Goal: Information Seeking & Learning: Learn about a topic

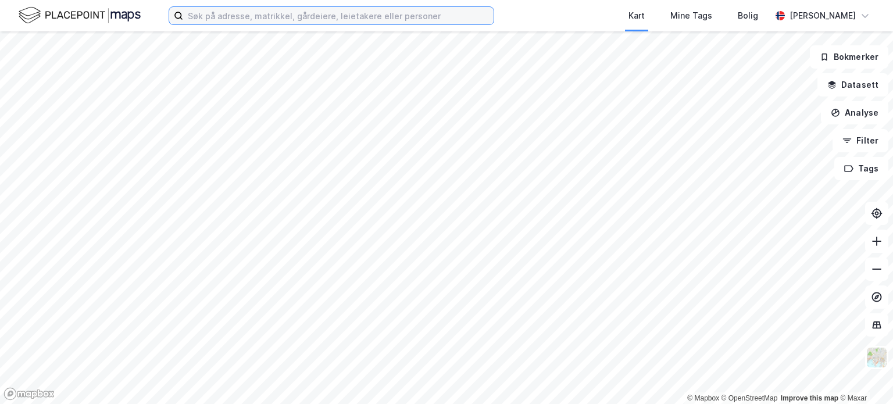
click at [195, 20] on input at bounding box center [338, 15] width 310 height 17
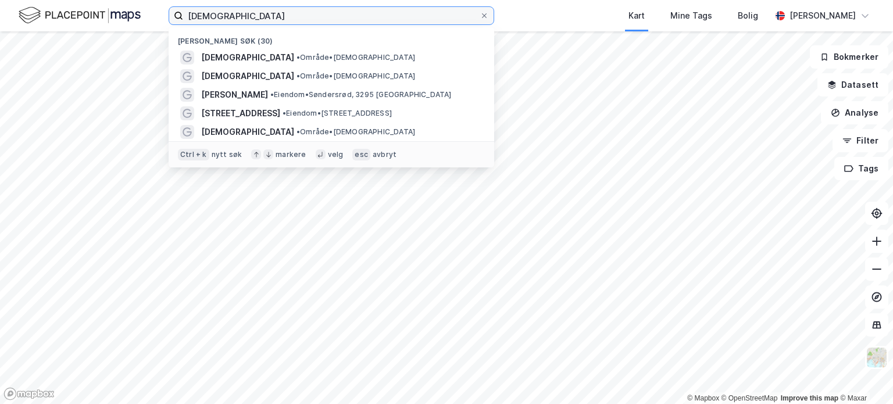
type input "[DEMOGRAPHIC_DATA]"
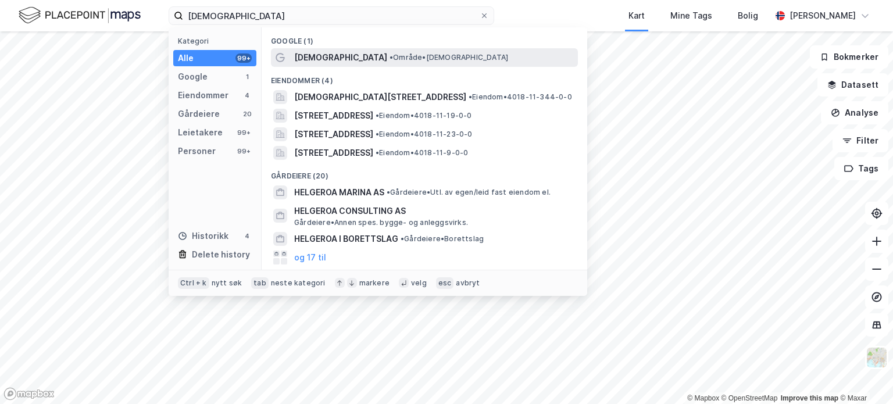
click at [389, 59] on span "•" at bounding box center [390, 57] width 3 height 9
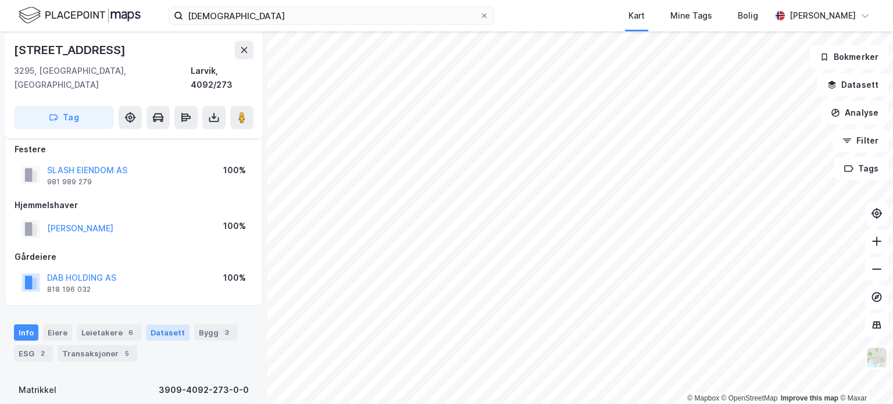
scroll to position [7, 0]
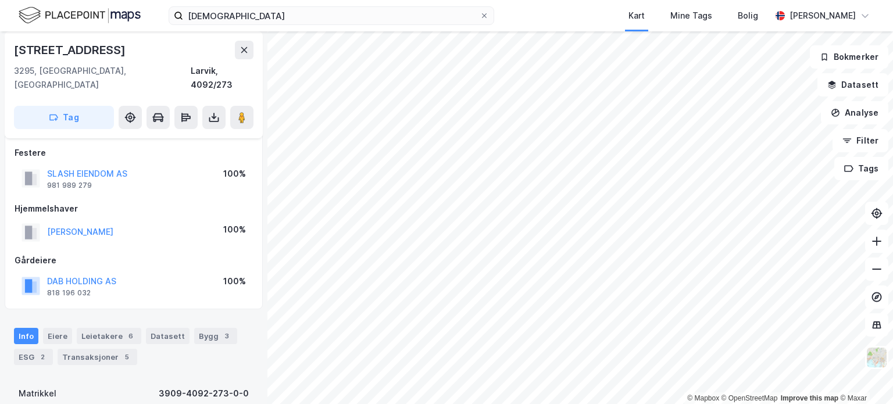
scroll to position [7, 0]
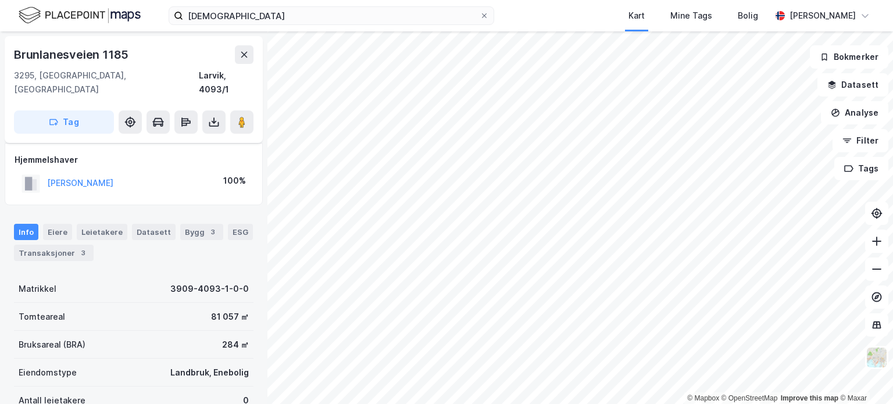
scroll to position [7, 0]
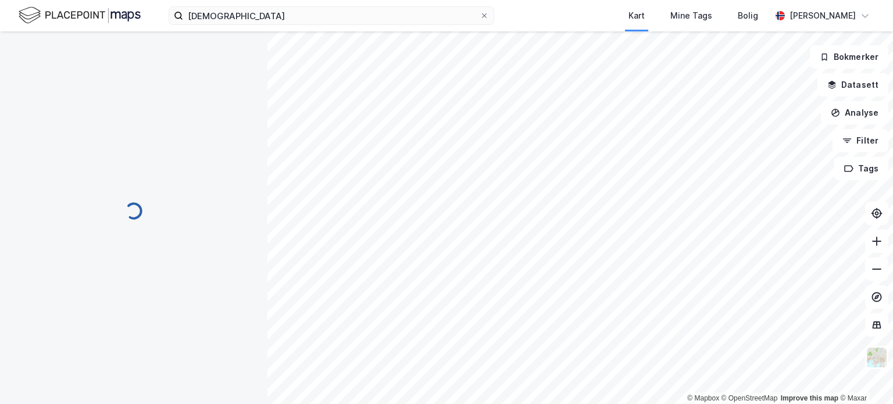
scroll to position [7, 0]
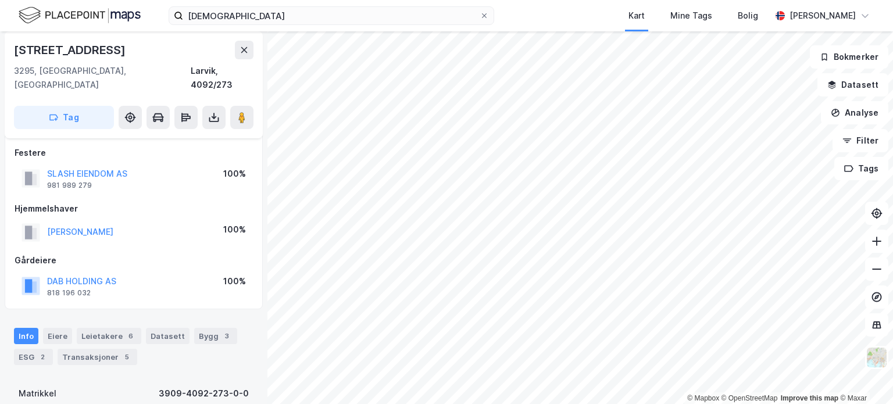
scroll to position [7, 0]
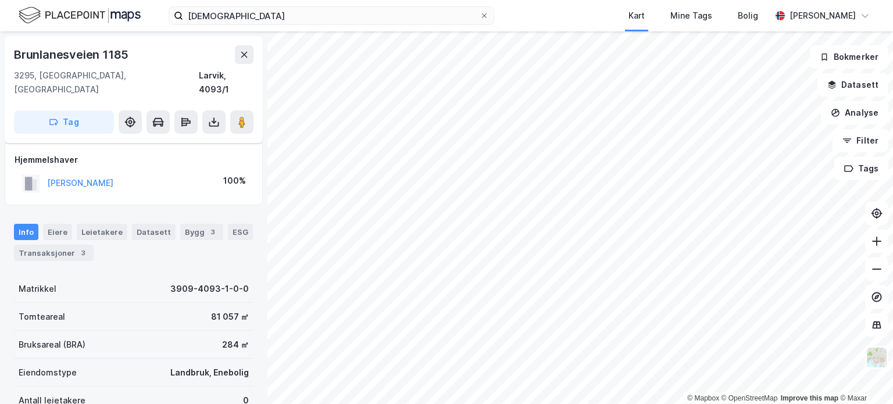
scroll to position [7, 0]
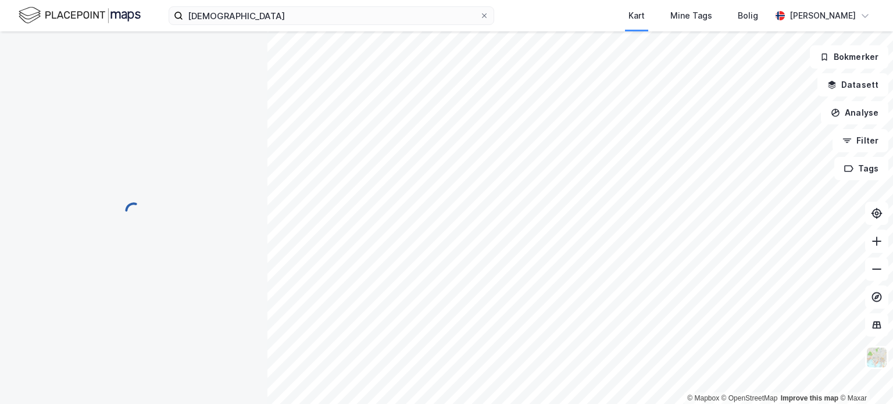
scroll to position [7, 0]
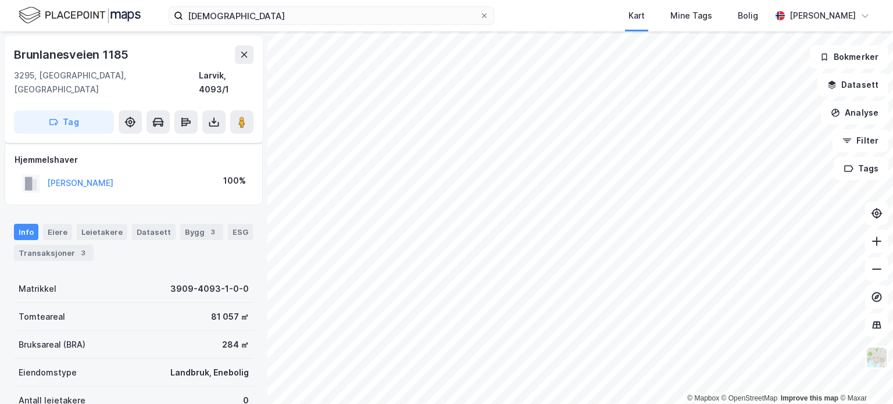
scroll to position [7, 0]
